Goal: Check status: Check status

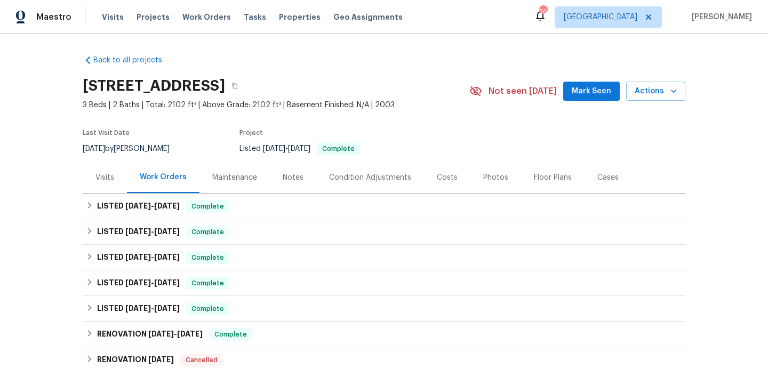
scroll to position [36, 0]
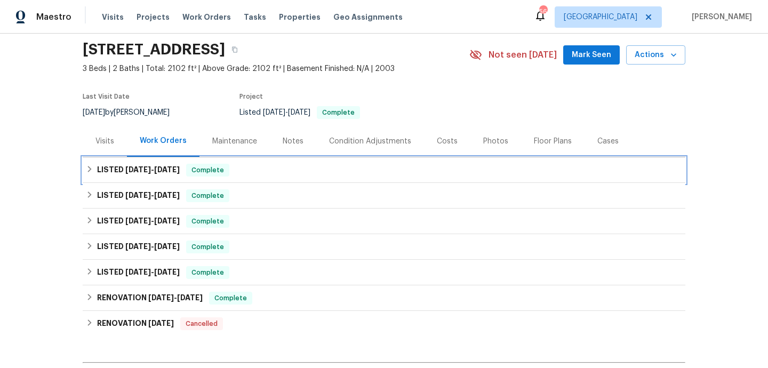
click at [298, 178] on div "LISTED [DATE] - [DATE] Complete" at bounding box center [384, 170] width 603 height 26
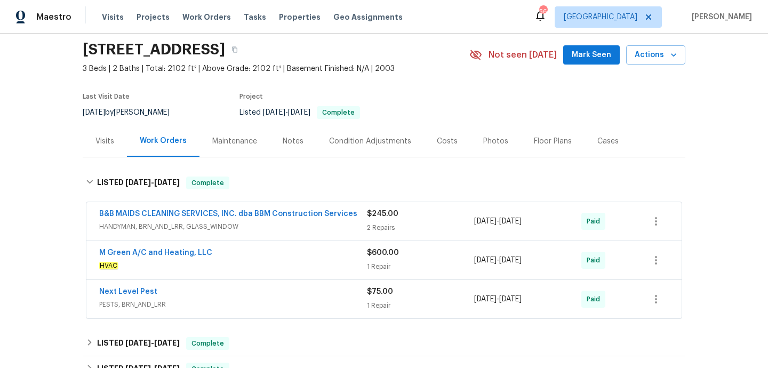
click at [315, 223] on span "HANDYMAN, BRN_AND_LRR, GLASS_WINDOW" at bounding box center [233, 226] width 268 height 11
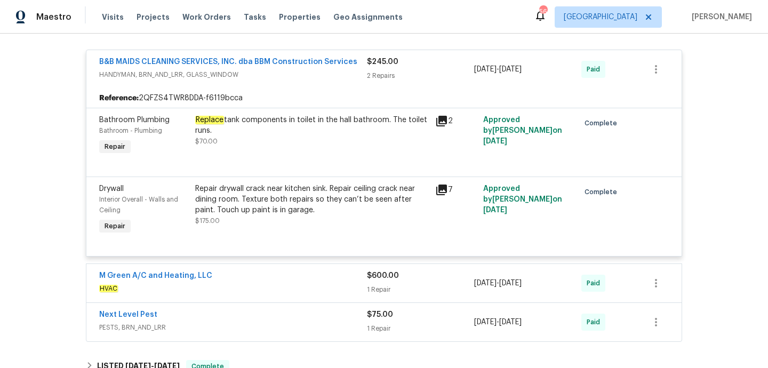
scroll to position [200, 0]
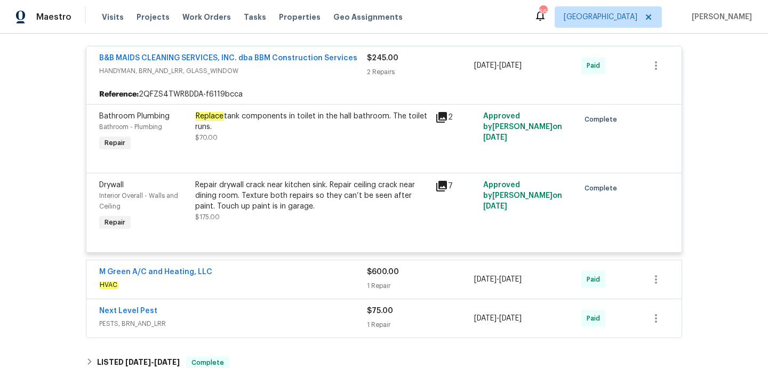
click at [296, 281] on span "HVAC" at bounding box center [233, 284] width 268 height 11
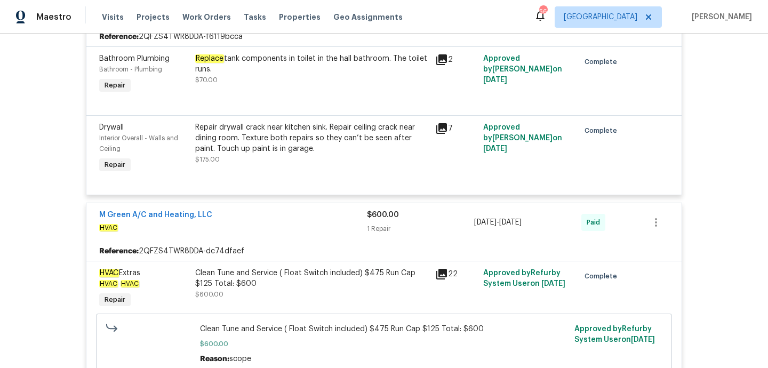
scroll to position [295, 0]
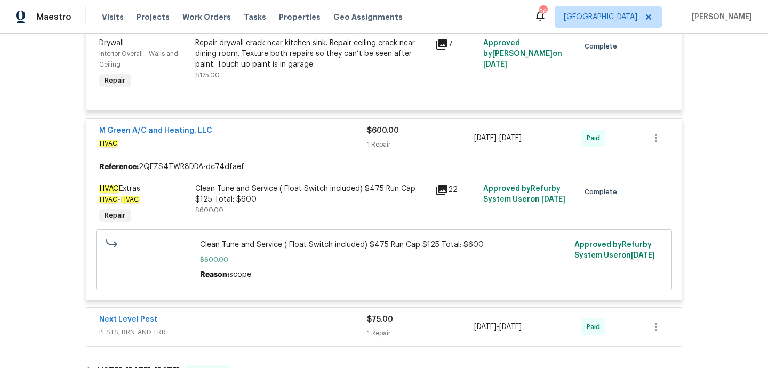
click at [276, 326] on div "Next Level Pest" at bounding box center [233, 320] width 268 height 13
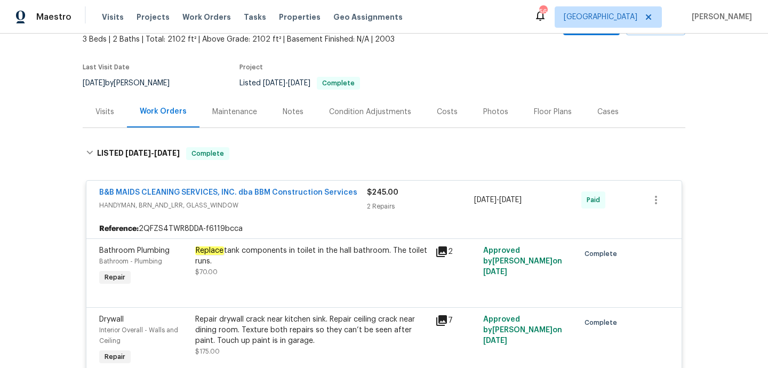
scroll to position [7, 0]
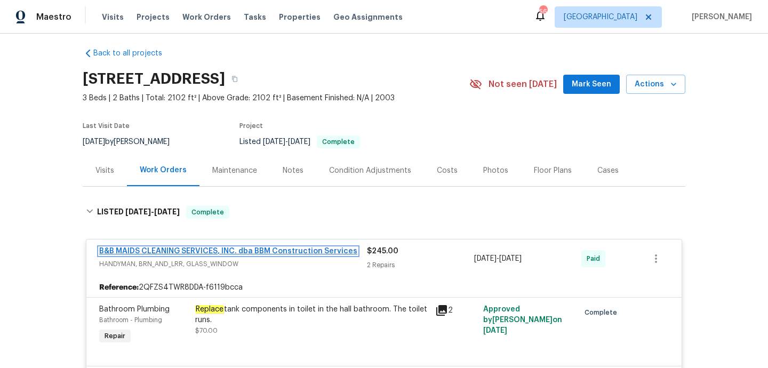
click at [191, 249] on link "B&B MAIDS CLEANING SERVICES, INC. dba BBM Construction Services" at bounding box center [228, 250] width 258 height 7
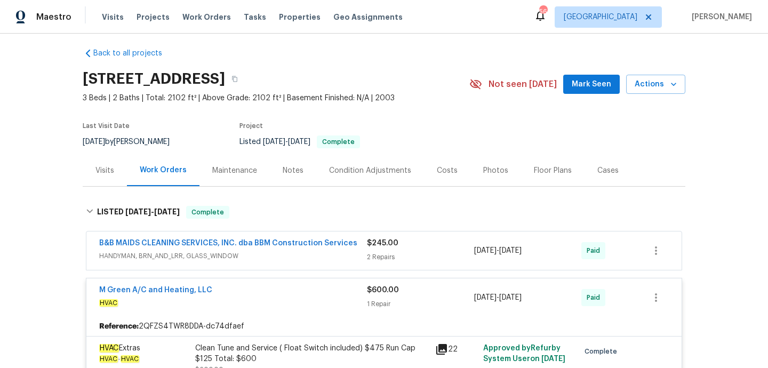
click at [101, 170] on div "Visits" at bounding box center [104, 170] width 19 height 11
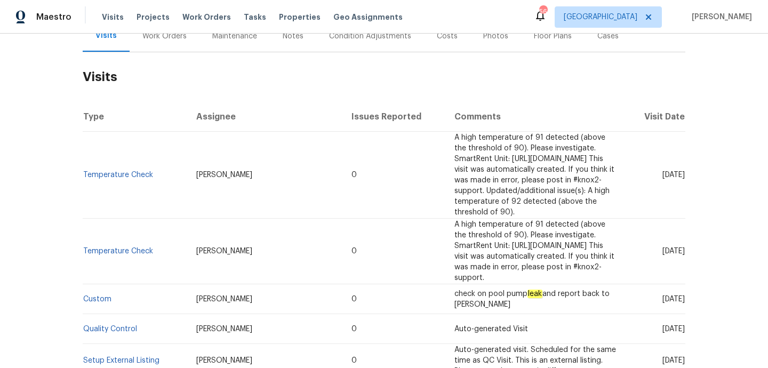
scroll to position [220, 0]
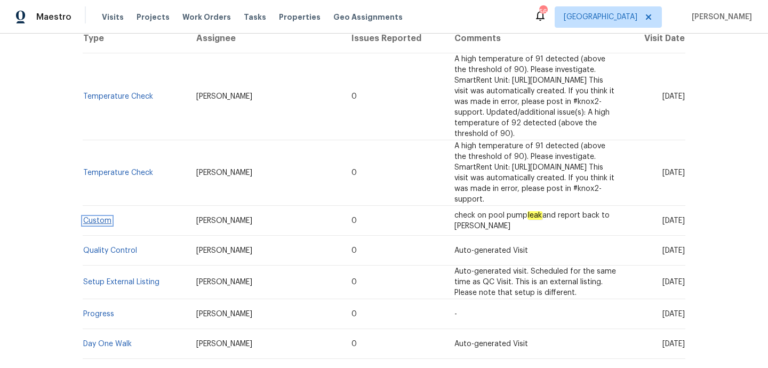
click at [98, 217] on link "Custom" at bounding box center [97, 220] width 28 height 7
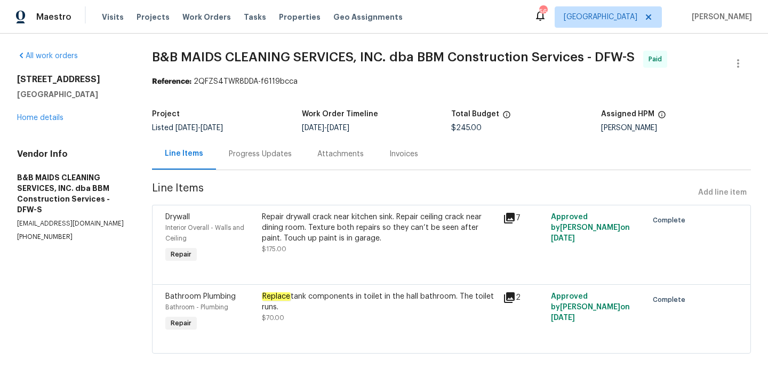
click at [266, 166] on div "Progress Updates" at bounding box center [260, 153] width 89 height 31
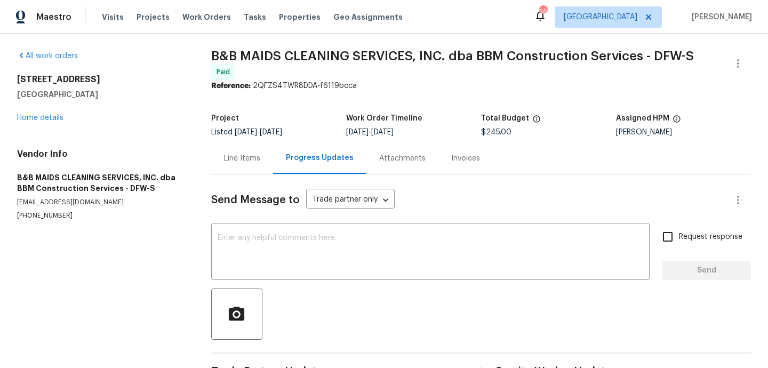
scroll to position [32, 0]
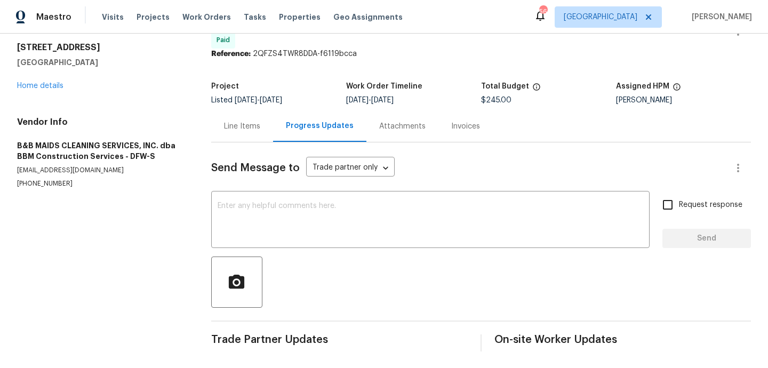
click at [403, 126] on div "Attachments" at bounding box center [402, 126] width 46 height 11
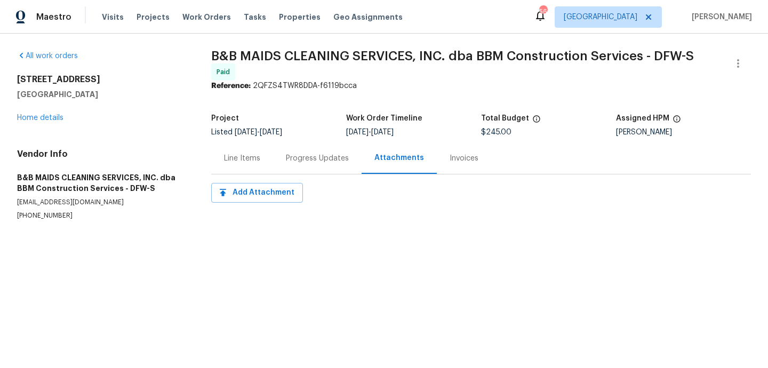
click at [439, 158] on div "Invoices" at bounding box center [464, 157] width 54 height 31
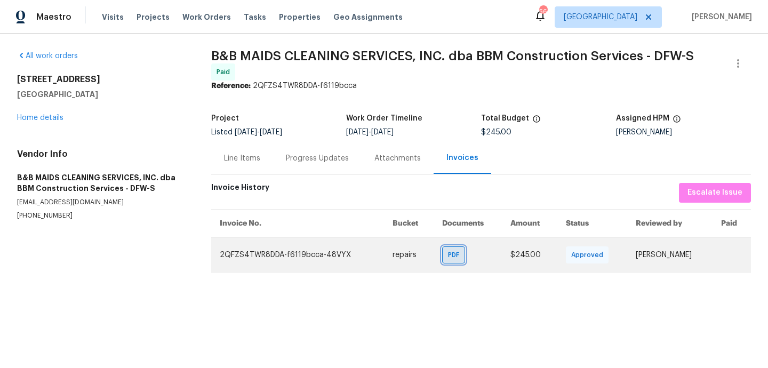
click at [454, 256] on div "PDF" at bounding box center [453, 254] width 23 height 17
